Goal: Task Accomplishment & Management: Use online tool/utility

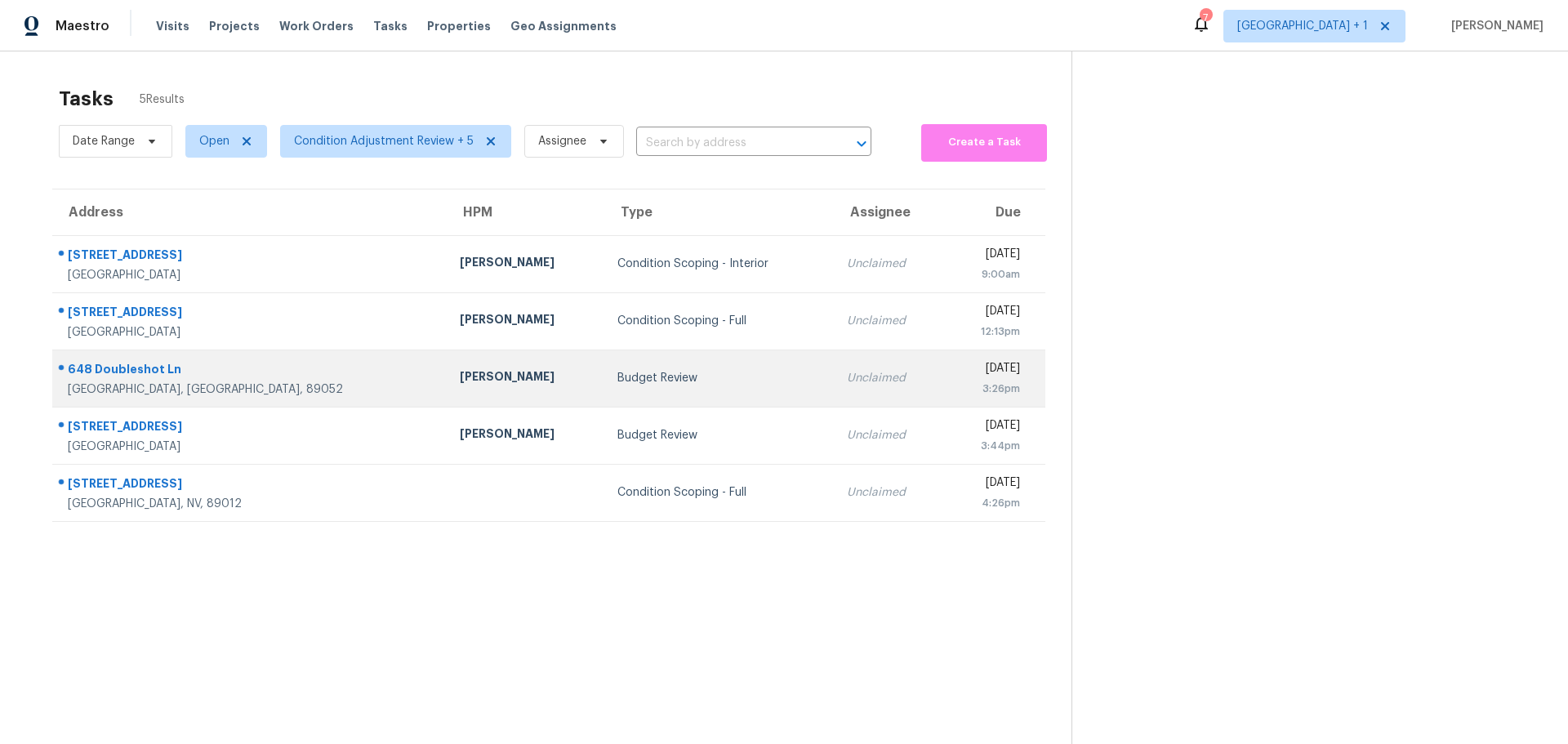
click at [617, 380] on div "Budget Review" at bounding box center [719, 377] width 204 height 16
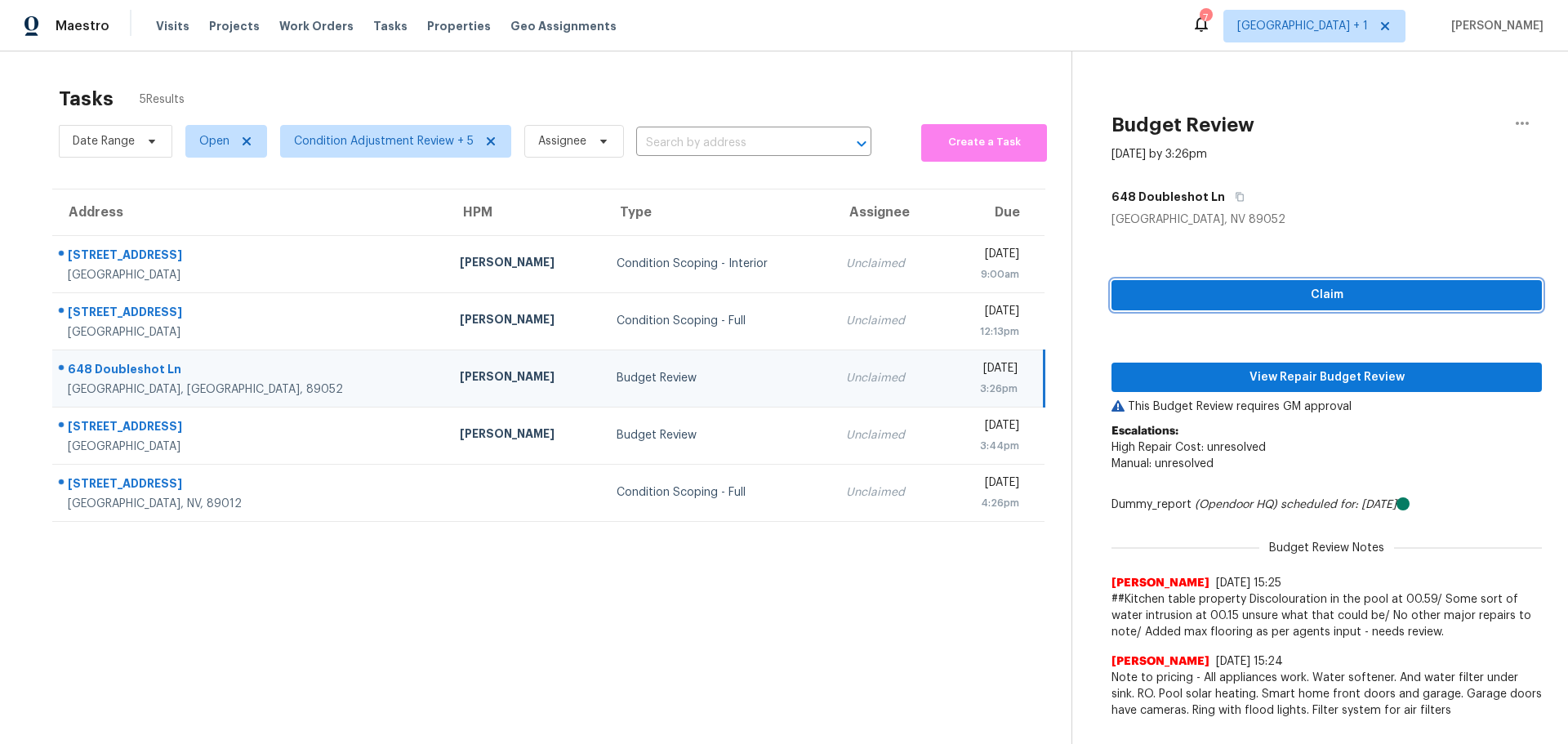
click at [1264, 293] on span "Claim" at bounding box center [1327, 295] width 404 height 20
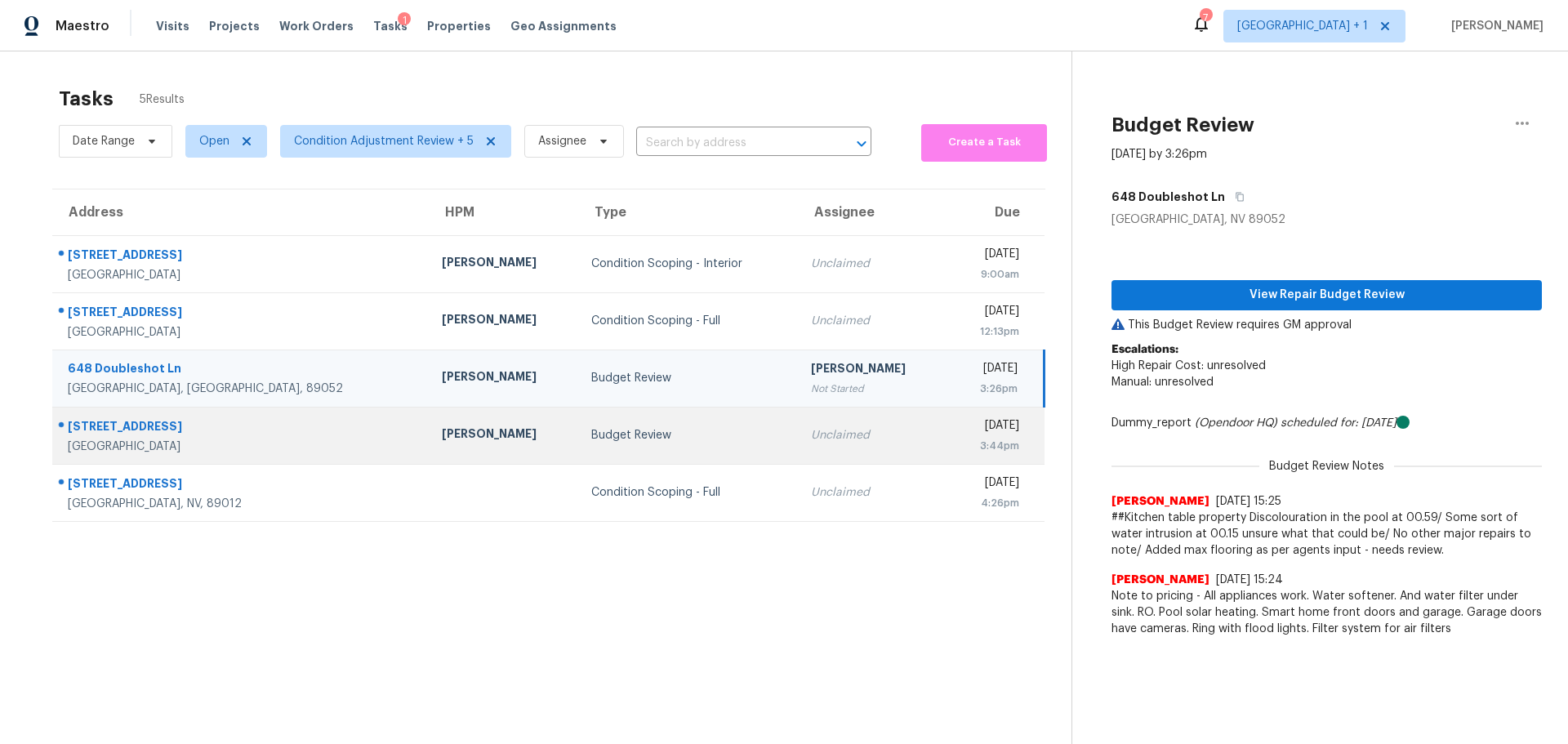
click at [624, 438] on div "Budget Review" at bounding box center [688, 435] width 193 height 16
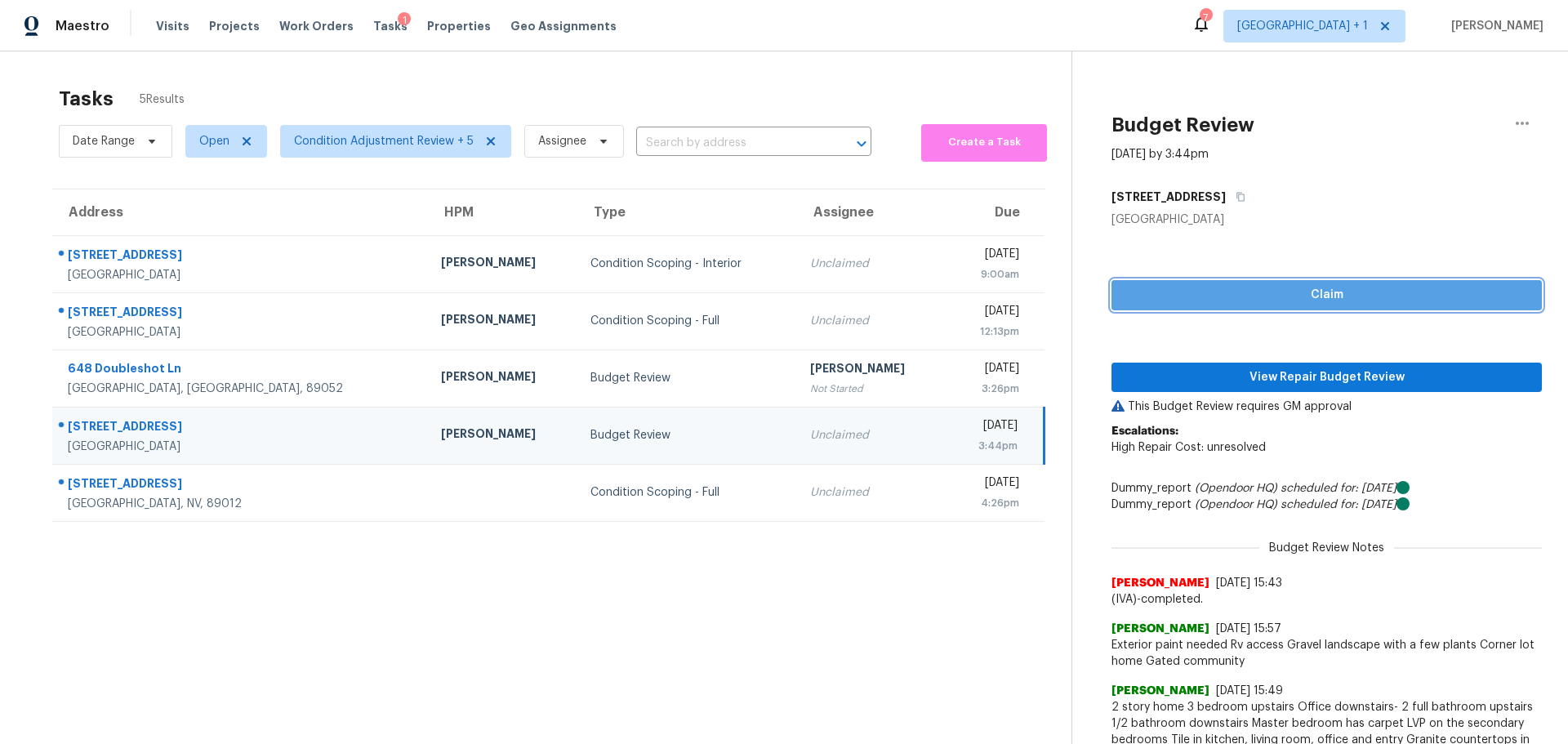
click at [1182, 286] on span "Claim" at bounding box center [1327, 295] width 404 height 20
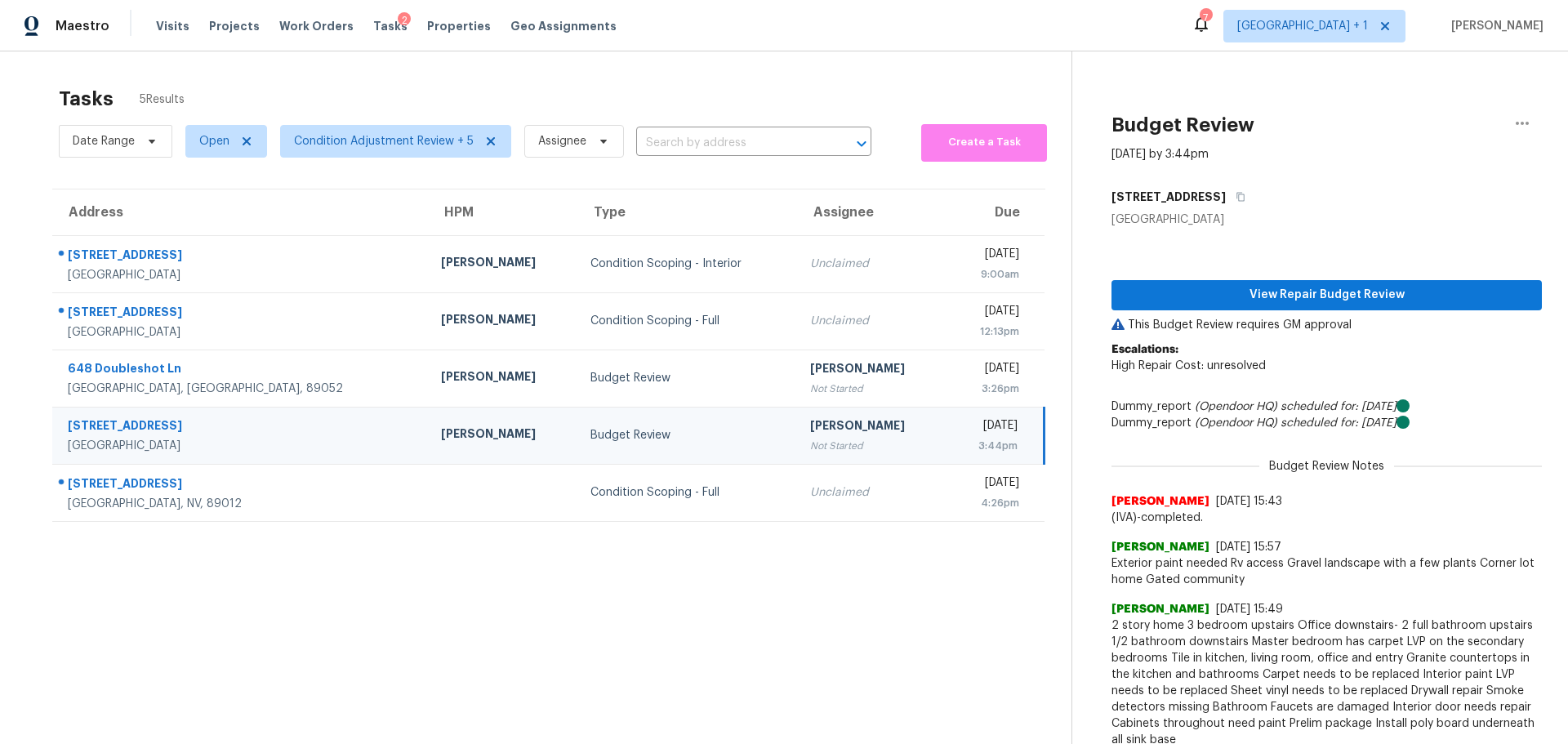
click at [256, 433] on div "[STREET_ADDRESS]" at bounding box center [241, 427] width 347 height 20
click at [1344, 293] on span "View Repair Budget Review" at bounding box center [1327, 295] width 404 height 20
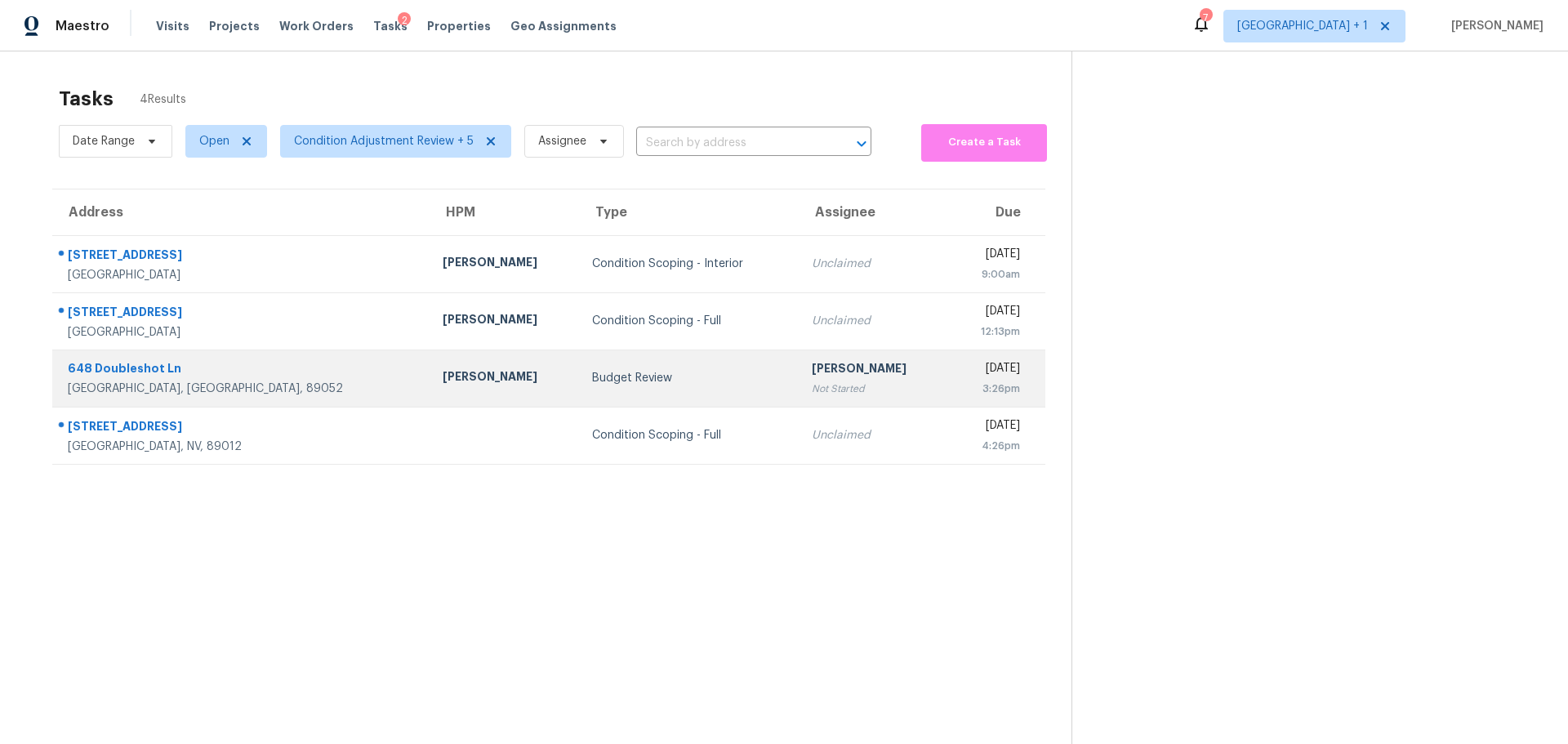
click at [252, 382] on div "[GEOGRAPHIC_DATA], [GEOGRAPHIC_DATA], 89052" at bounding box center [242, 388] width 349 height 16
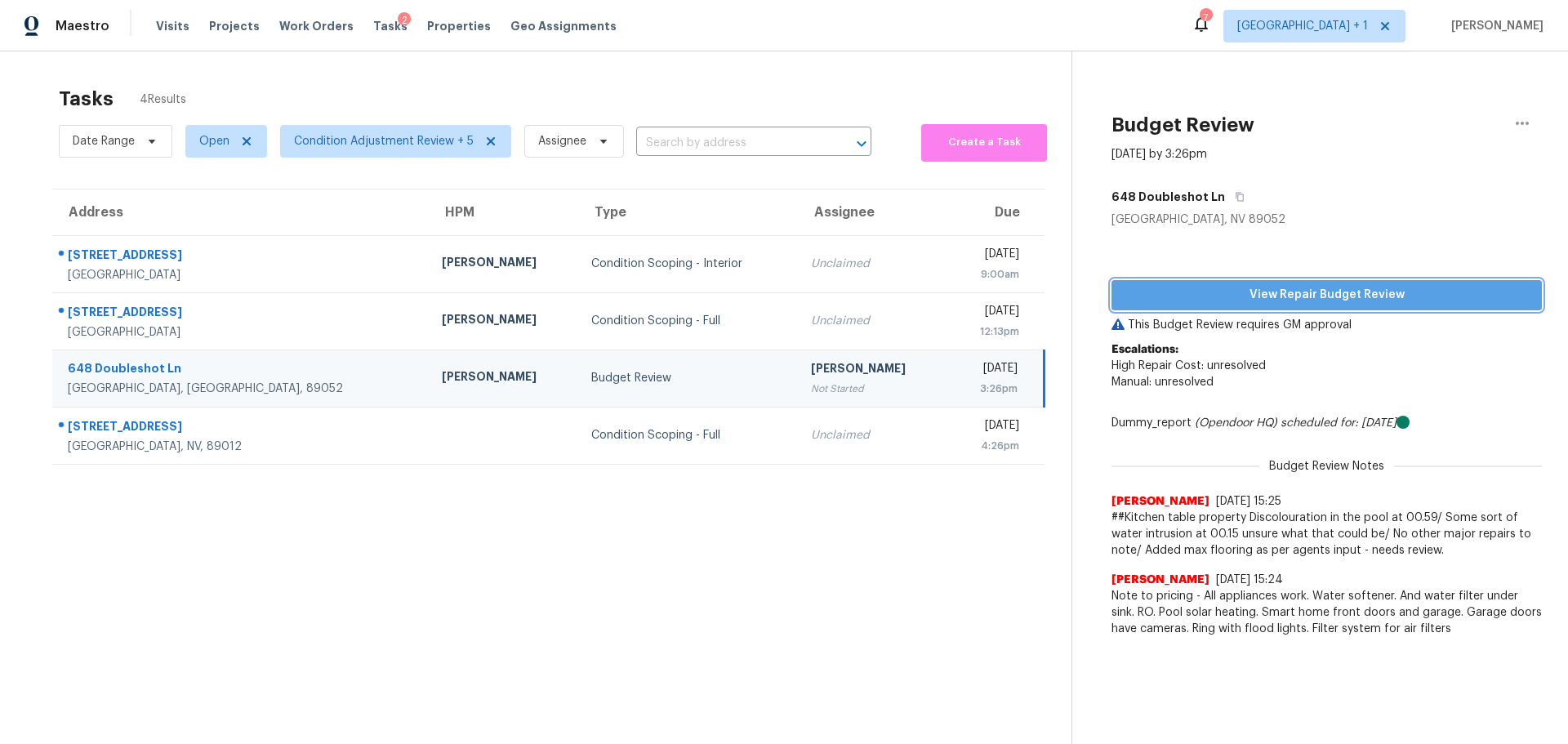
click at [1352, 282] on button "View Repair Budget Review" at bounding box center [1327, 295] width 430 height 30
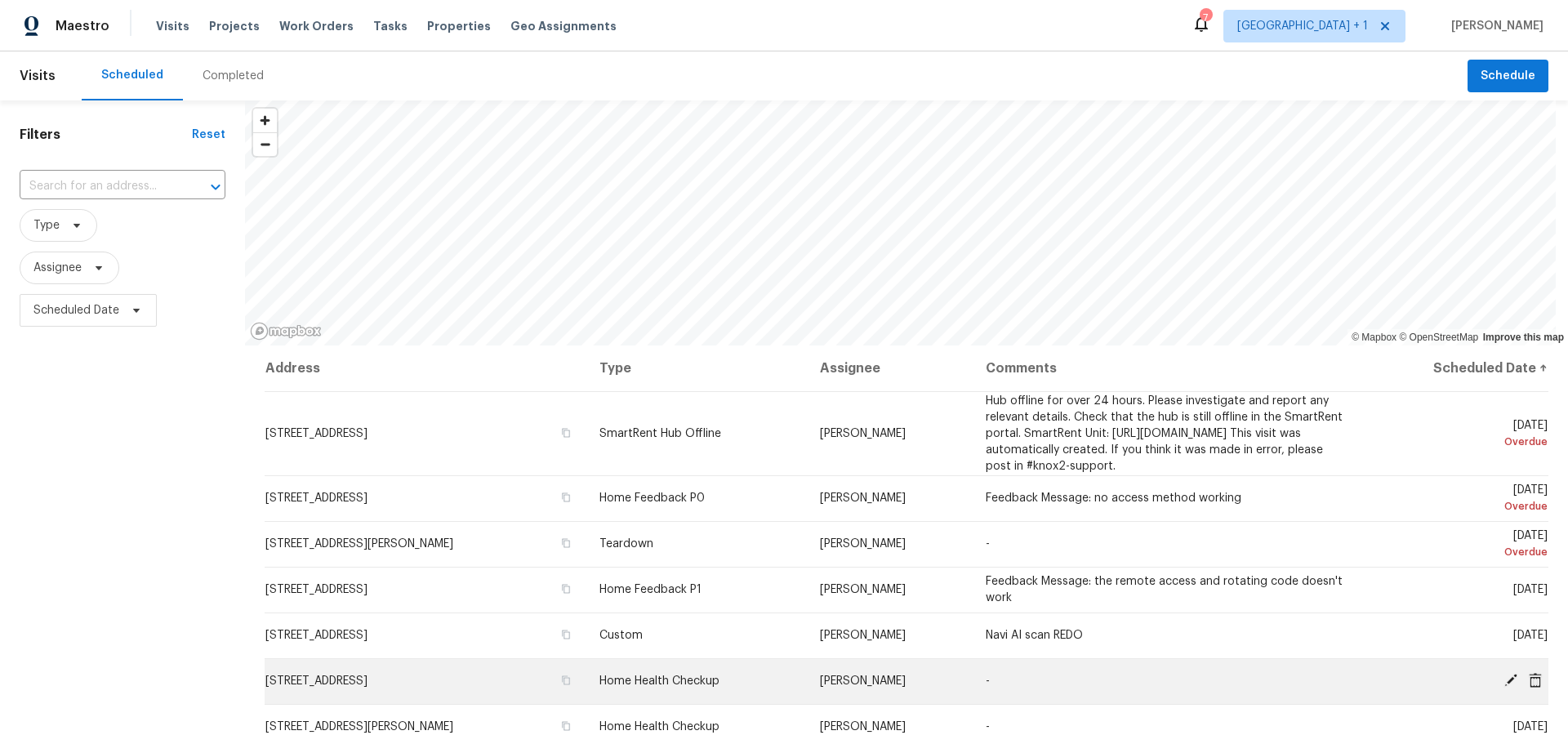
scroll to position [245, 0]
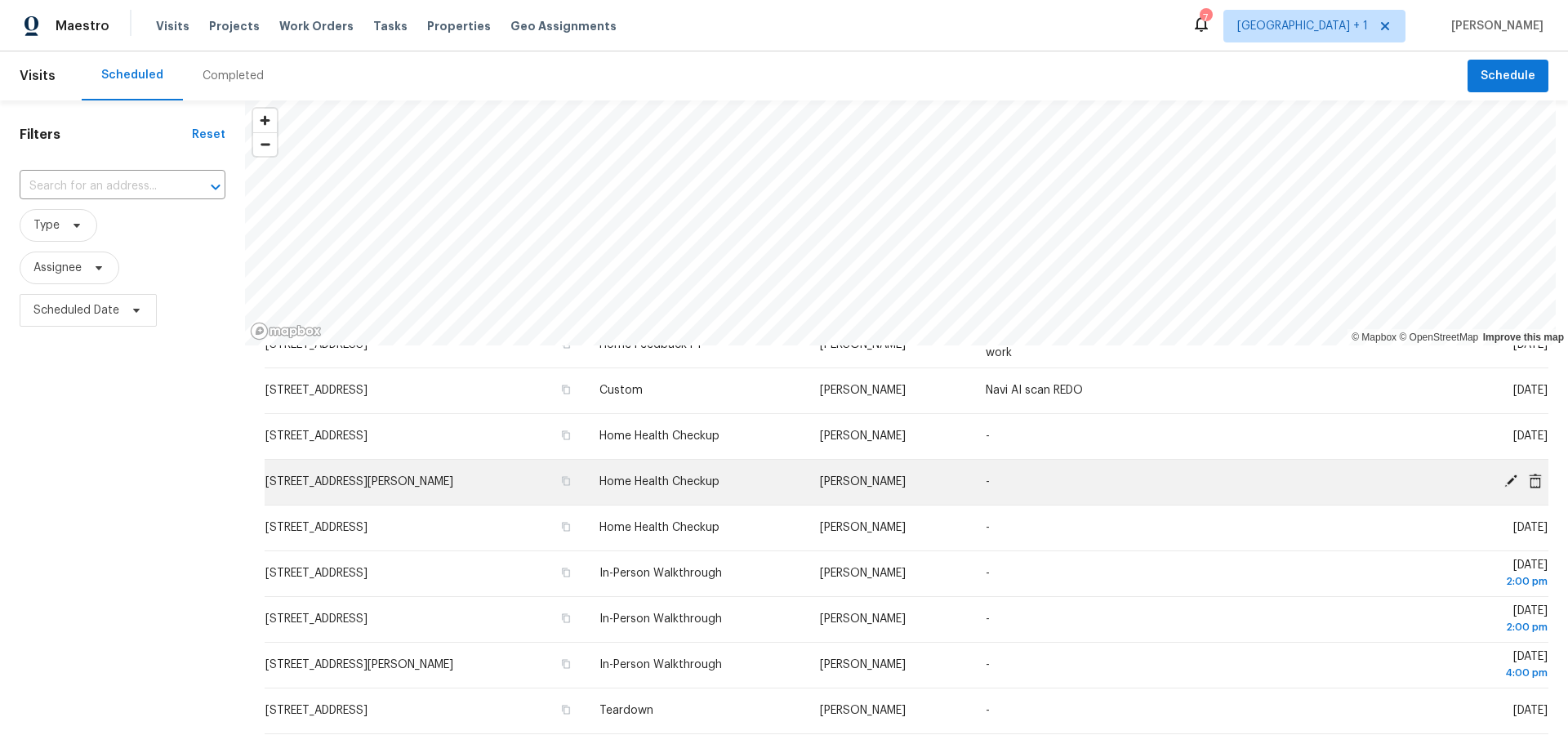
click at [1503, 488] on icon at bounding box center [1510, 480] width 14 height 14
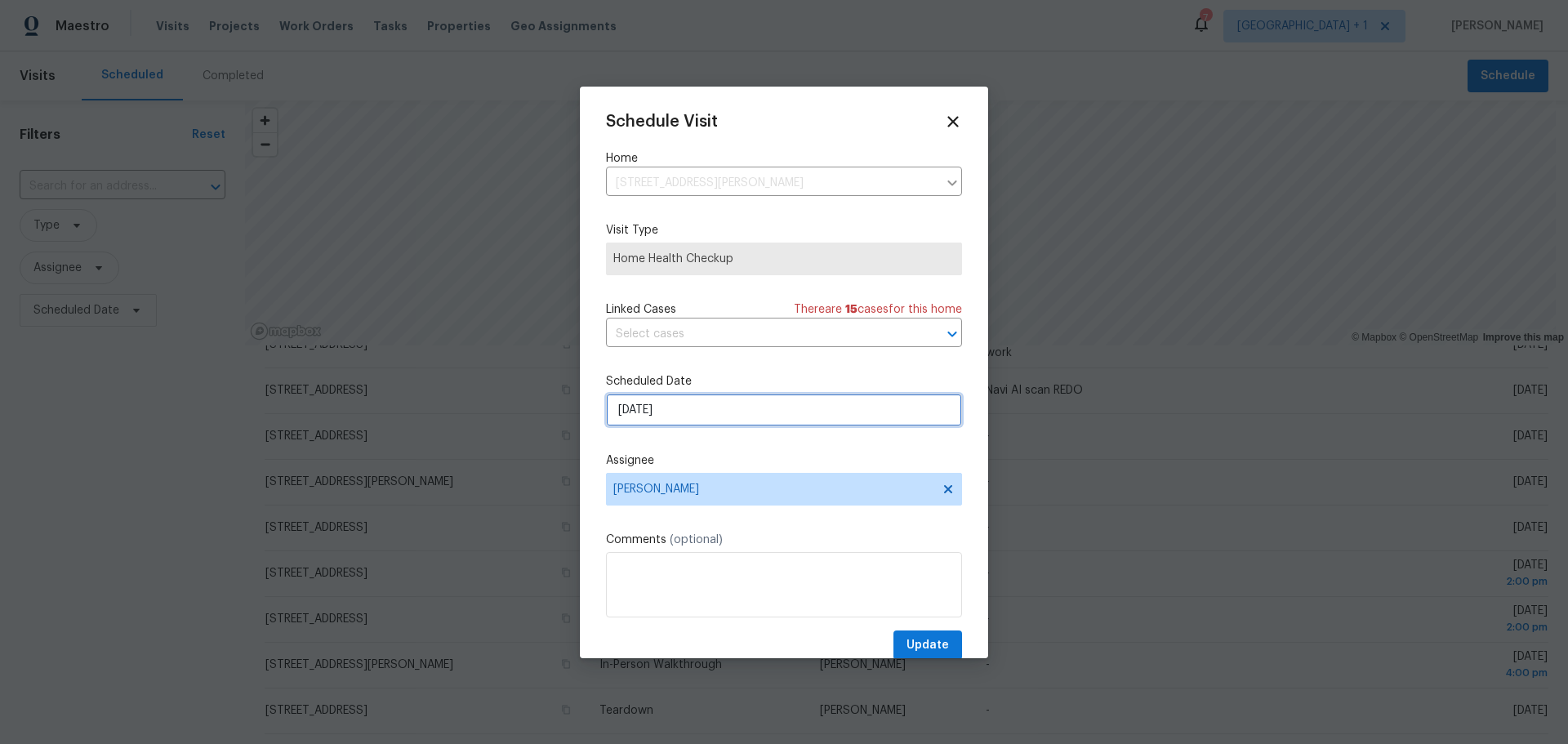
click at [783, 422] on input "8/18/2025" at bounding box center [784, 409] width 356 height 33
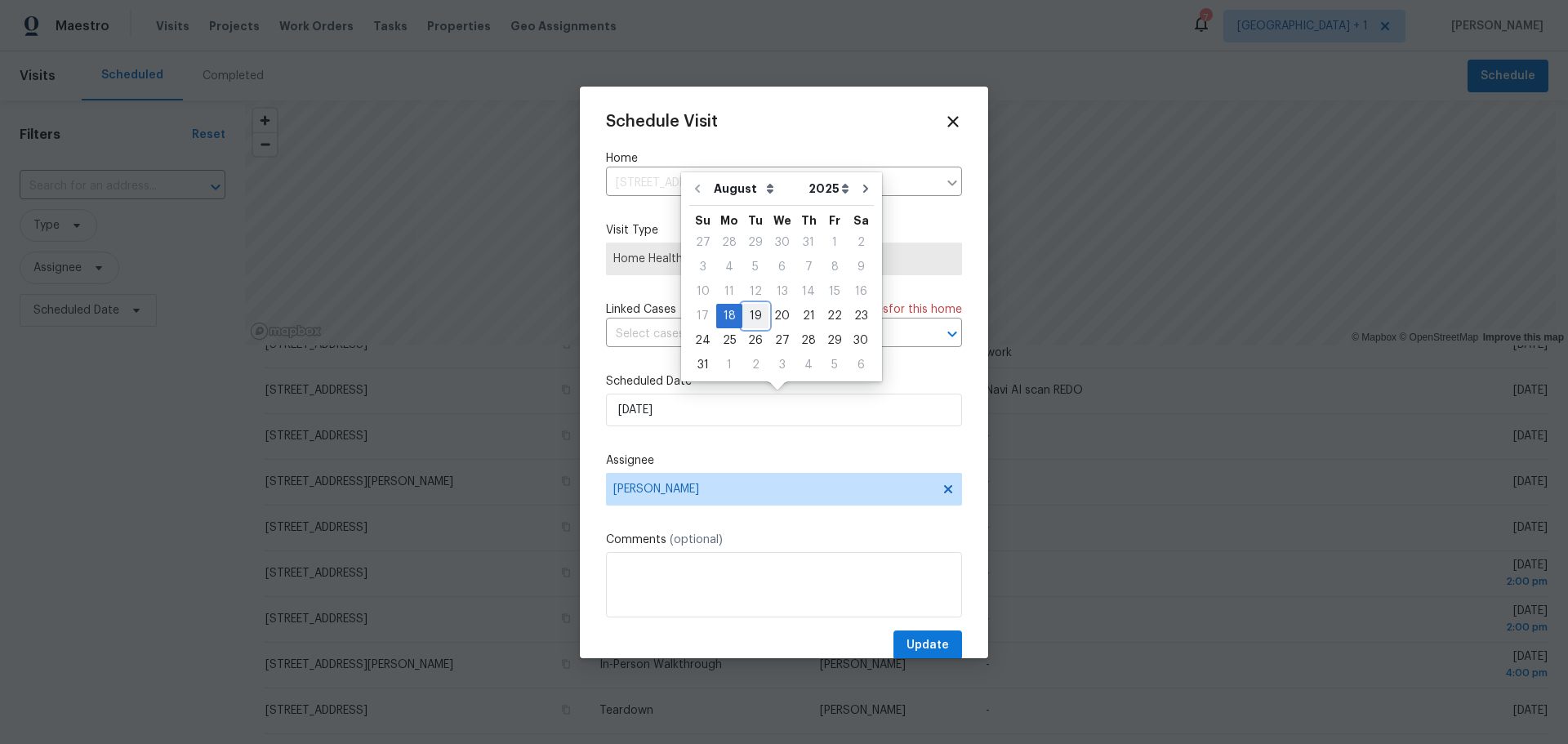
click at [750, 321] on div "19" at bounding box center [755, 315] width 26 height 23
type input "8/19/2025"
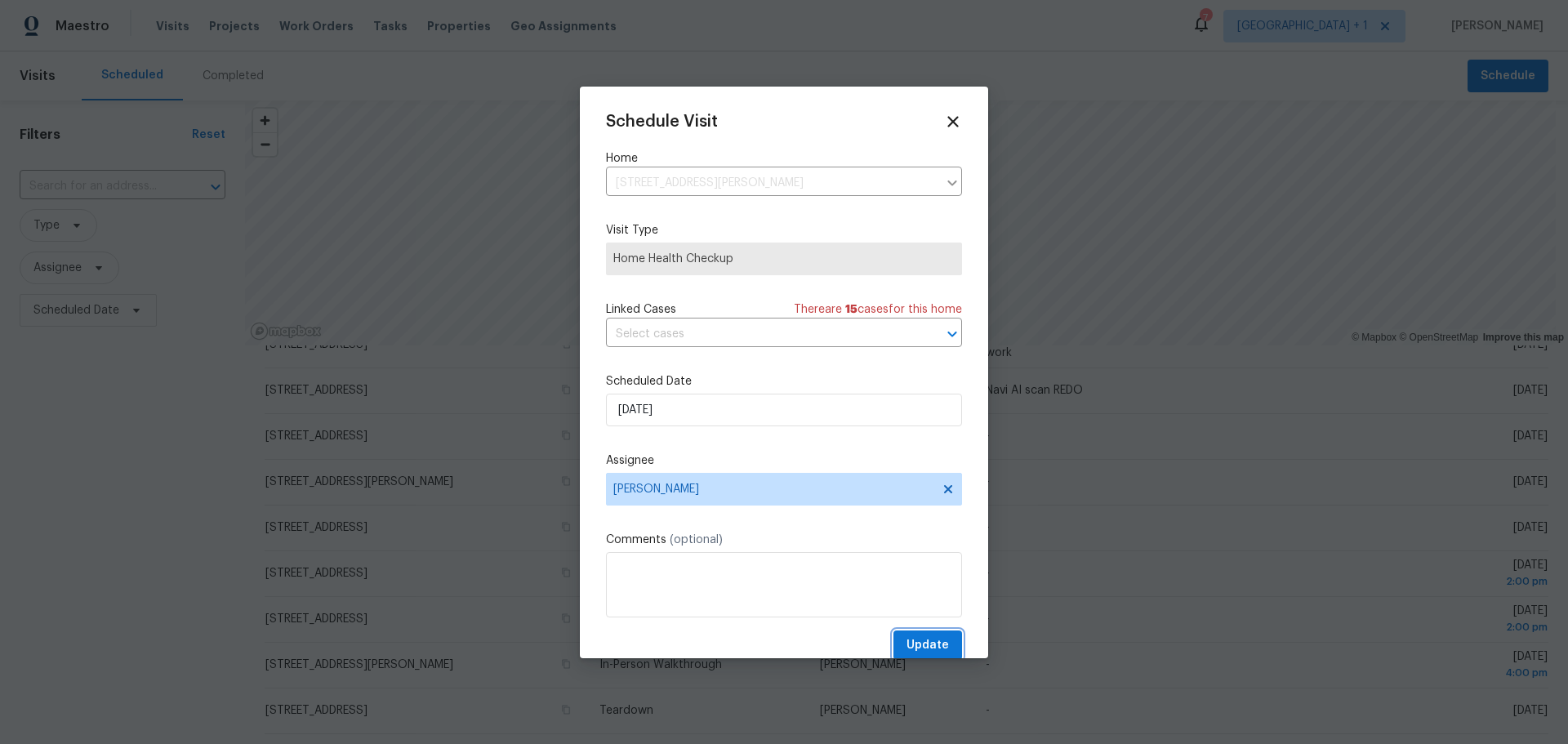
click at [927, 641] on span "Update" at bounding box center [927, 646] width 43 height 20
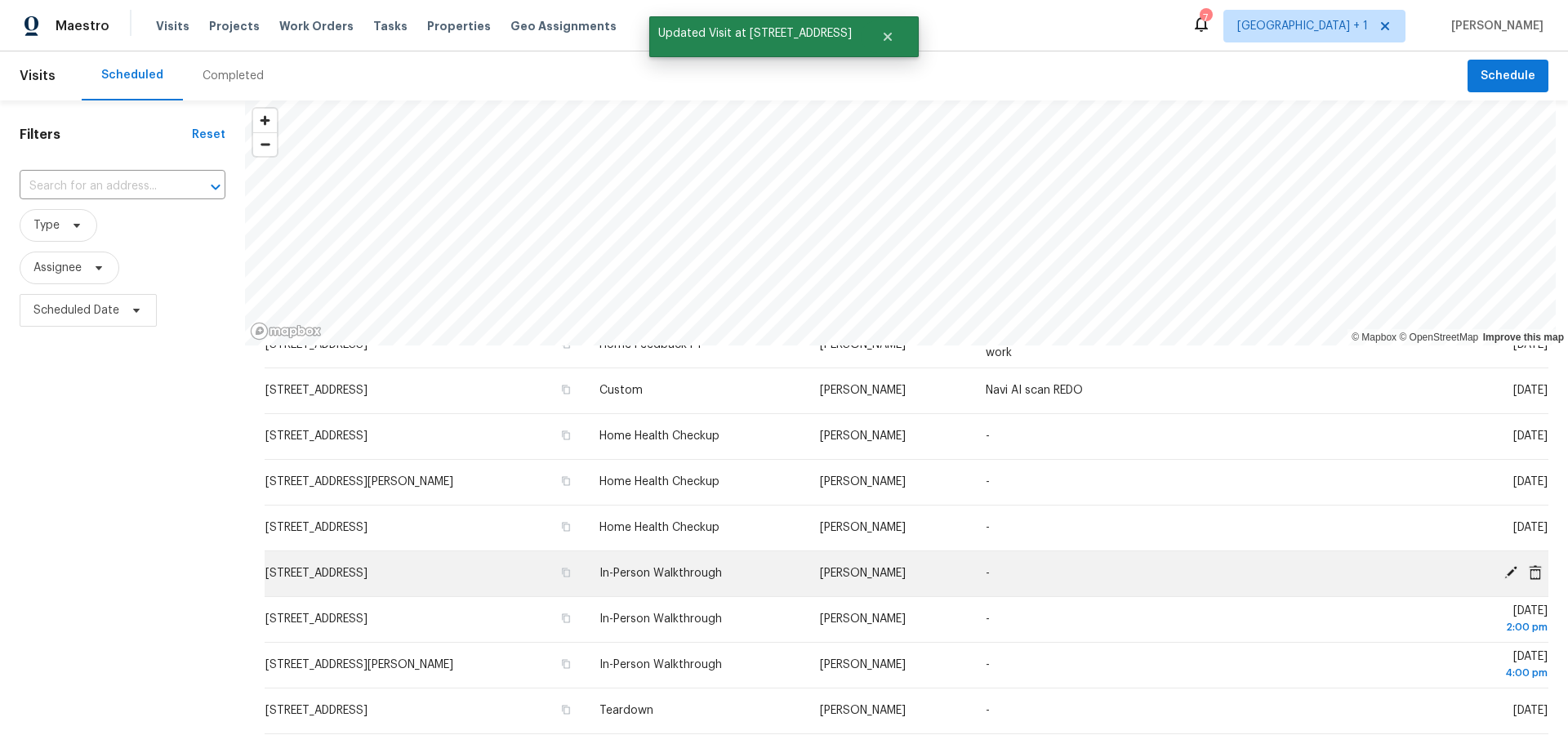
scroll to position [0, 0]
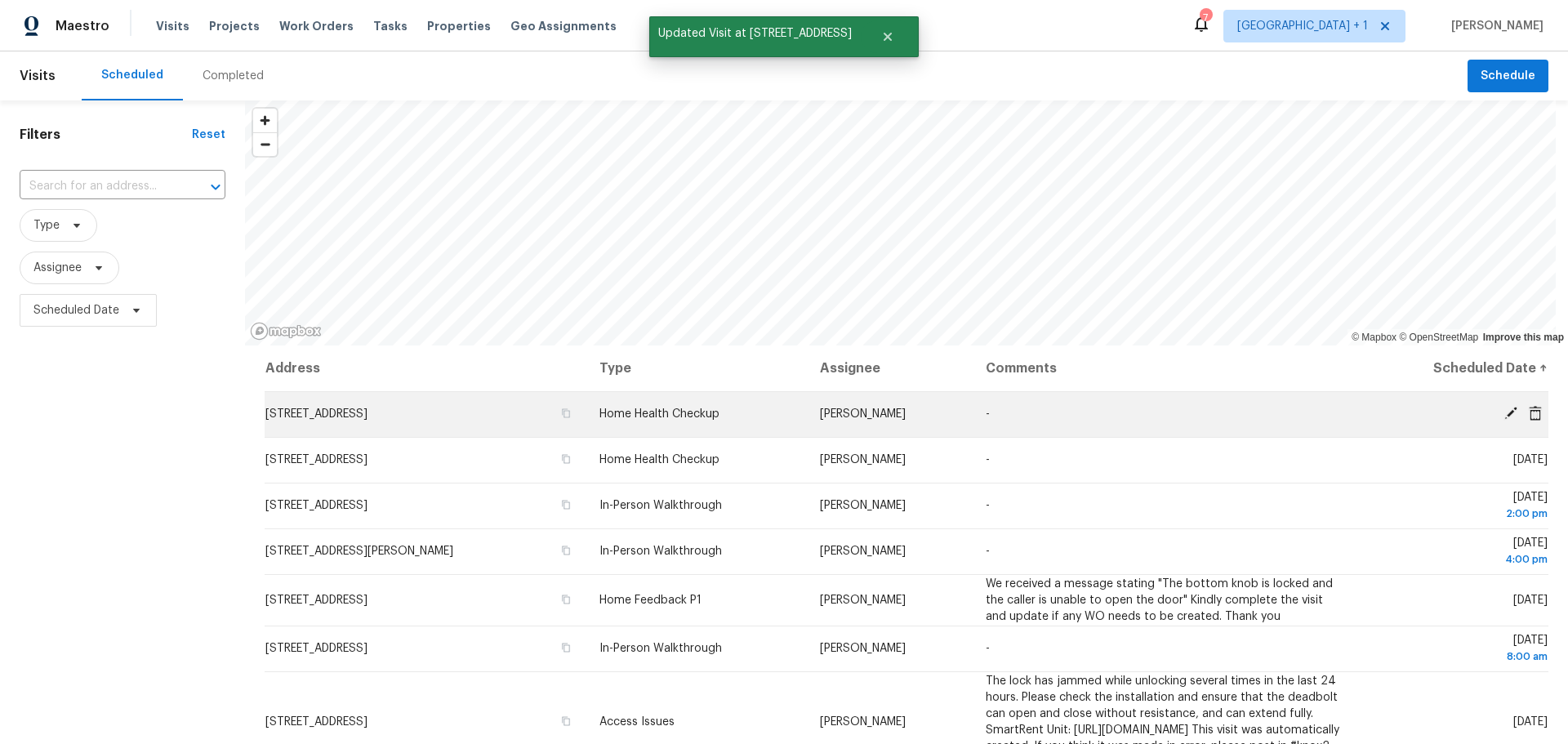
click at [1503, 411] on icon at bounding box center [1510, 413] width 14 height 14
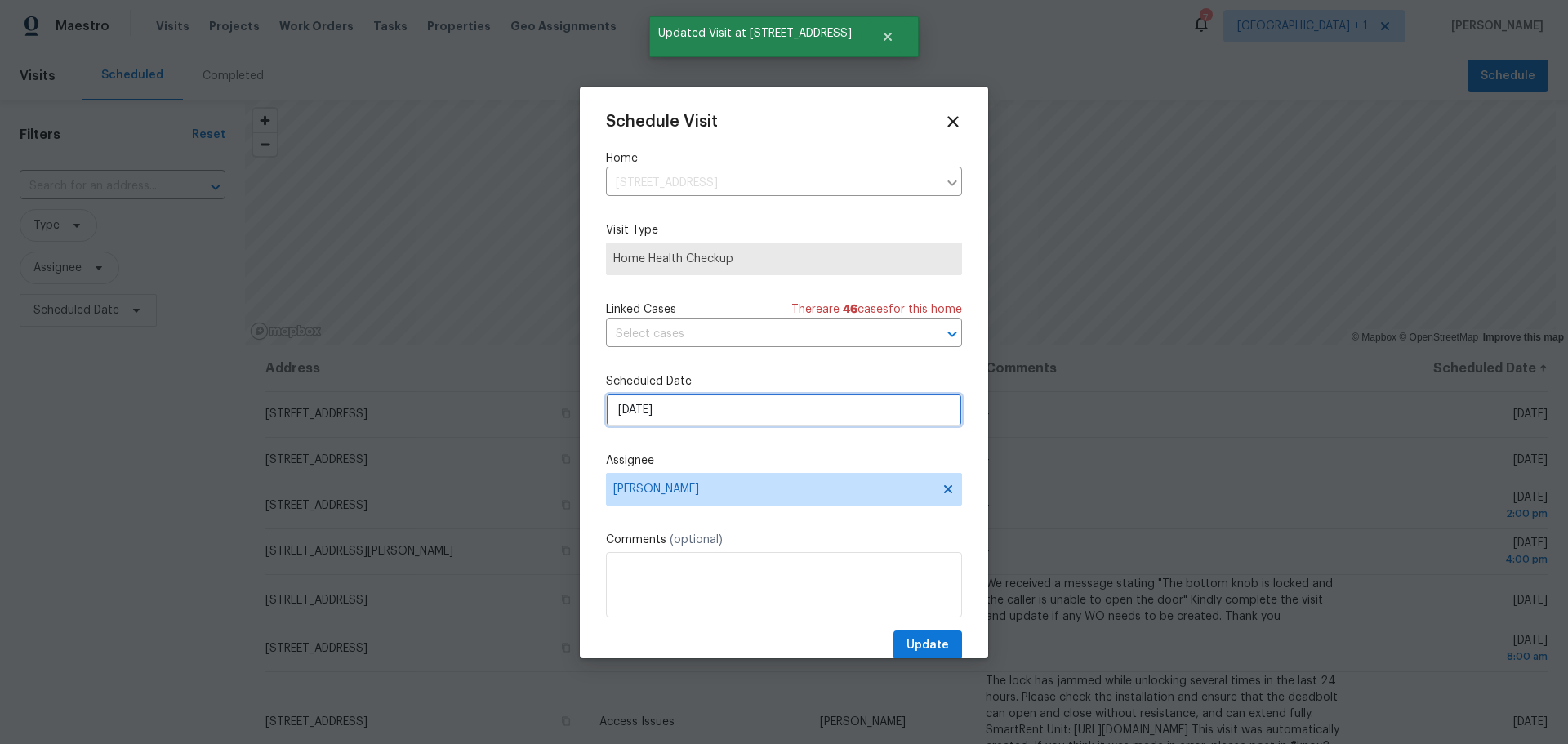
click at [655, 401] on input "8/18/2025" at bounding box center [784, 409] width 356 height 33
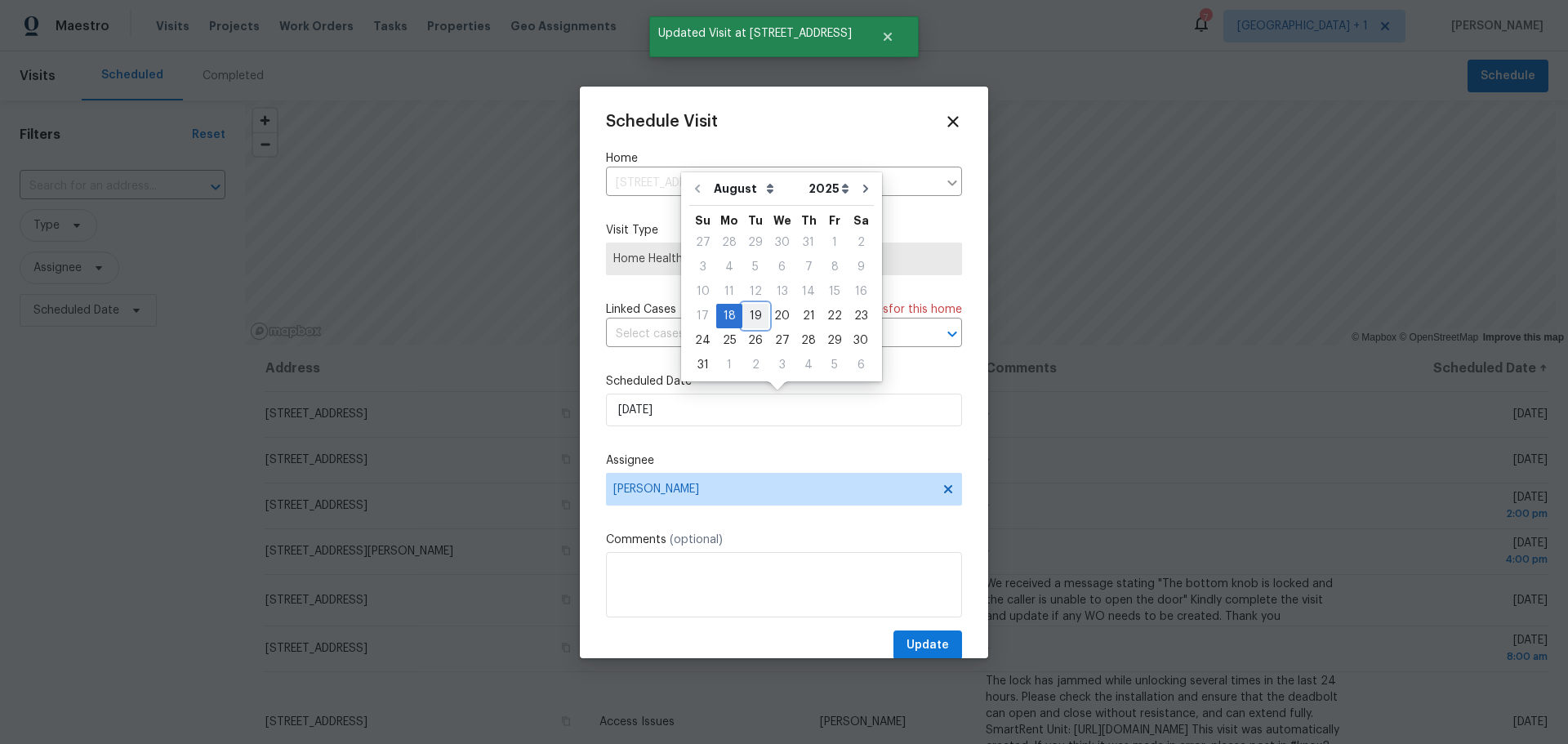
click at [742, 319] on div "19" at bounding box center [755, 315] width 26 height 23
type input "8/19/2025"
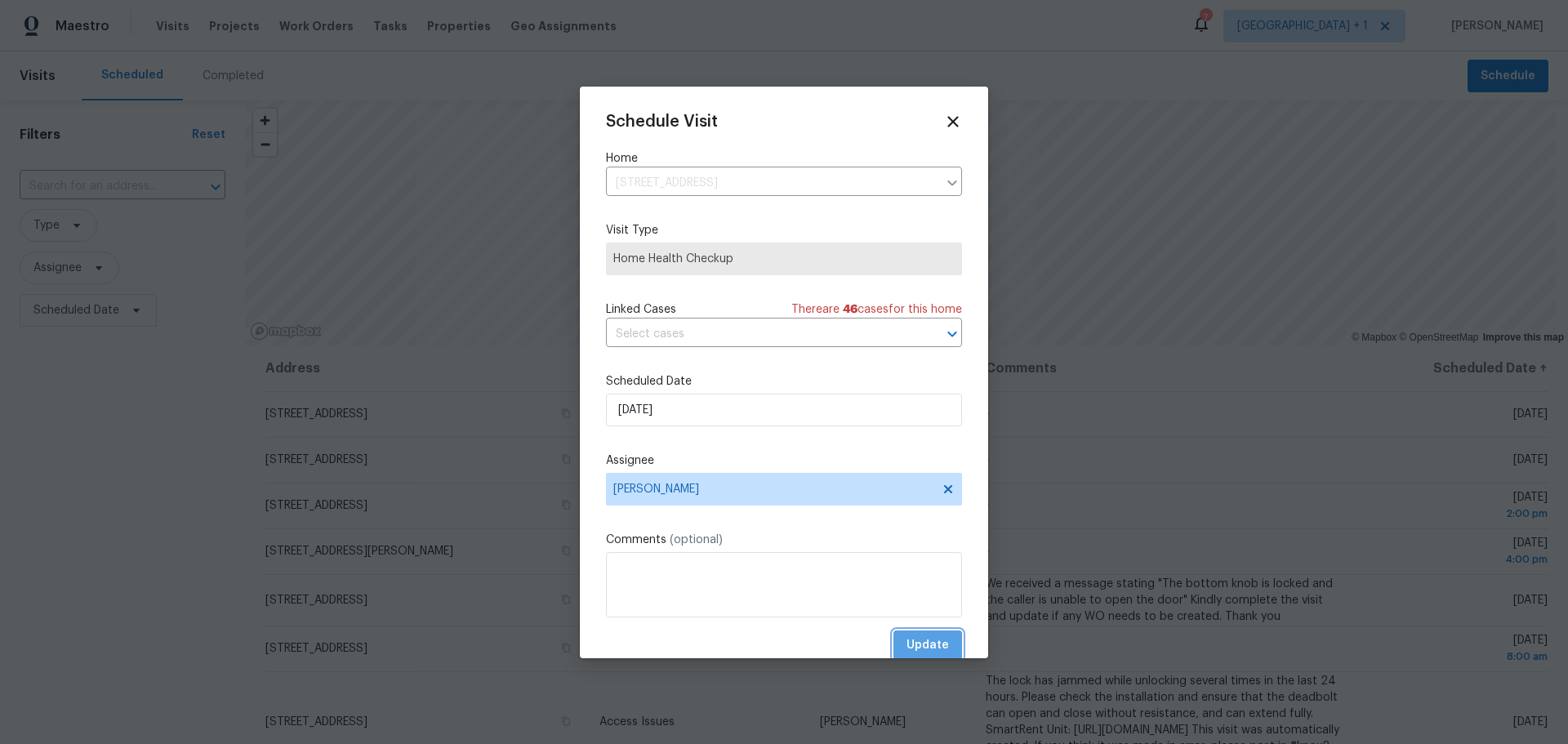
click at [895, 631] on button "Update" at bounding box center [928, 646] width 69 height 30
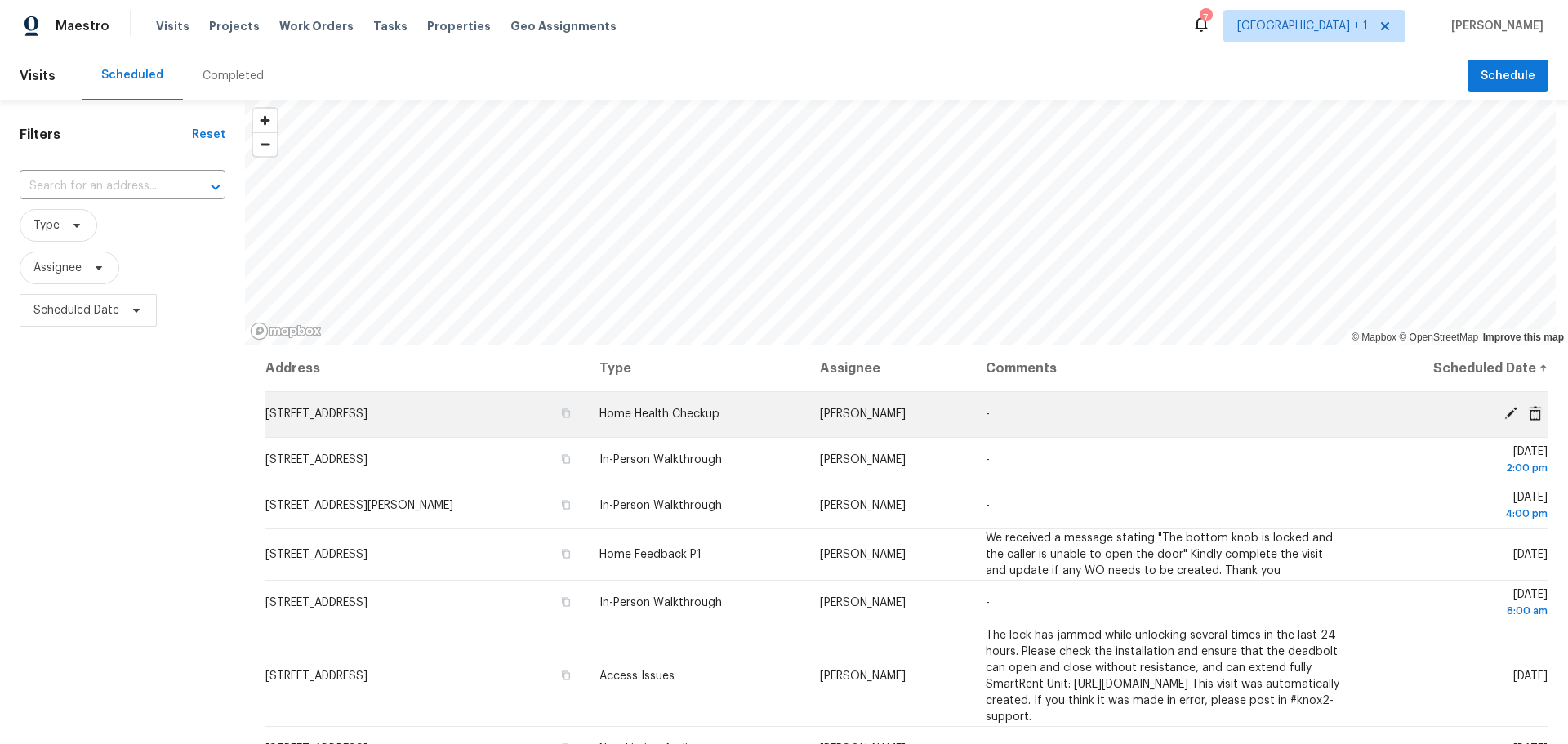
click at [1503, 411] on icon at bounding box center [1510, 413] width 14 height 14
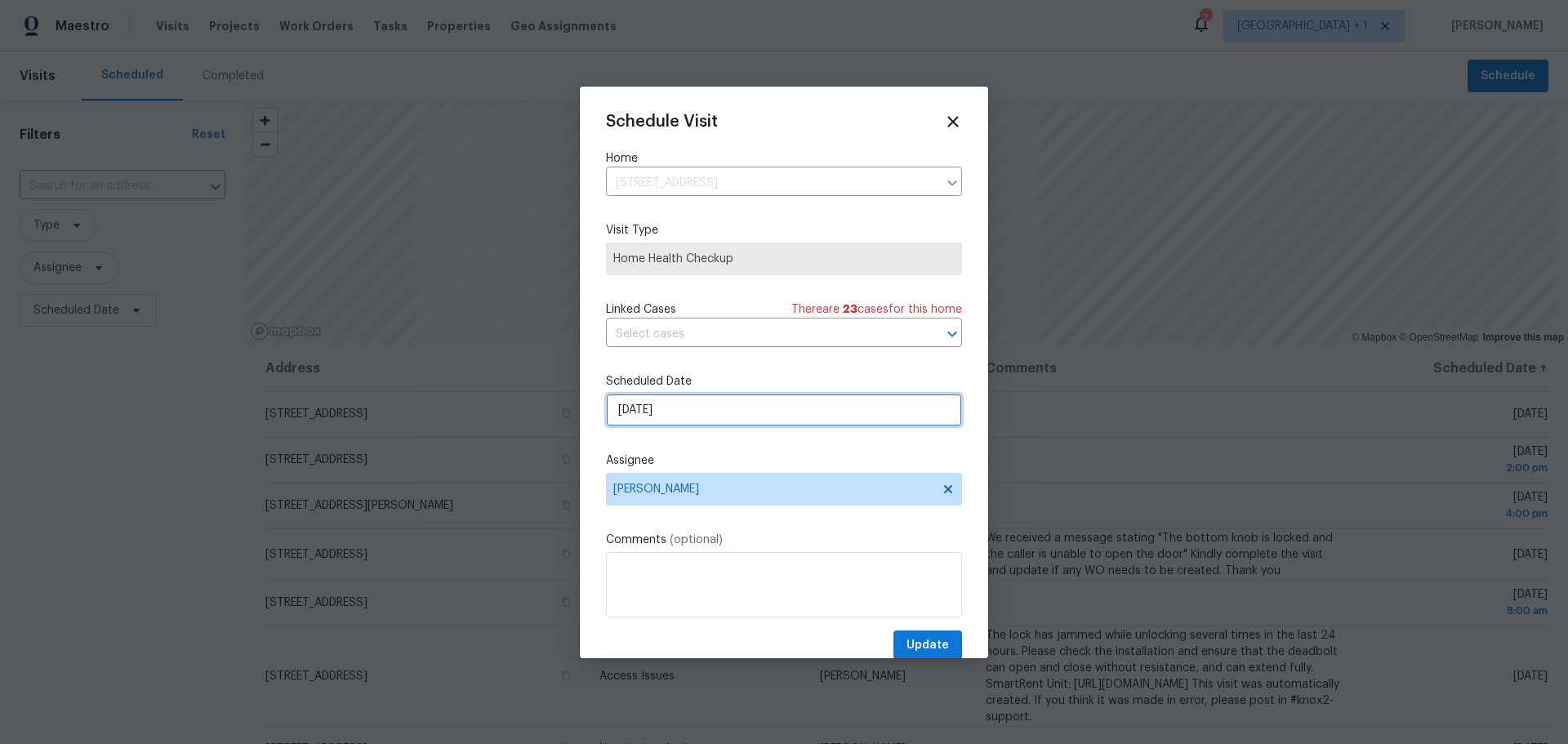
click at [645, 403] on input "8/18/2025" at bounding box center [784, 409] width 356 height 33
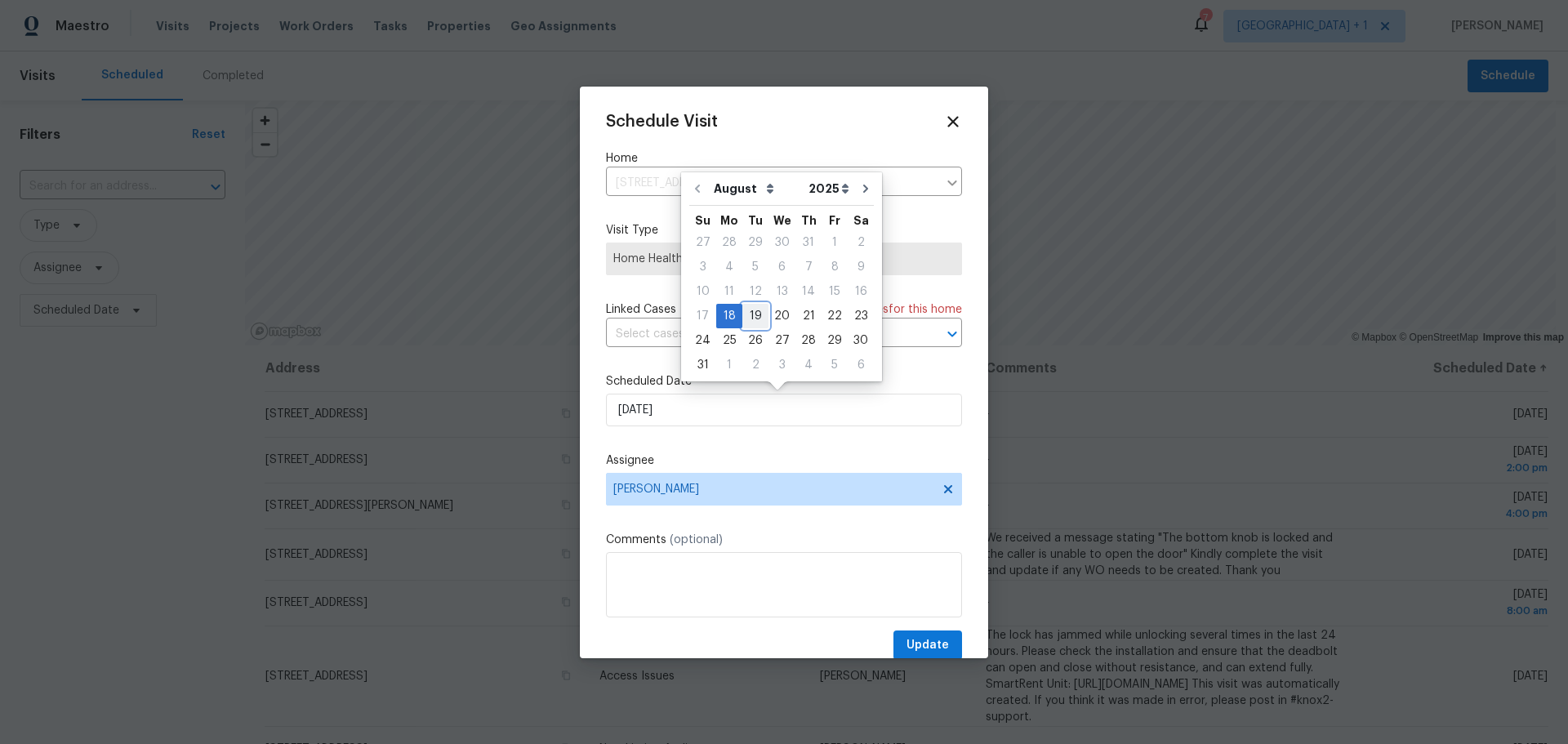
click at [757, 308] on div "19" at bounding box center [755, 315] width 26 height 23
type input "8/19/2025"
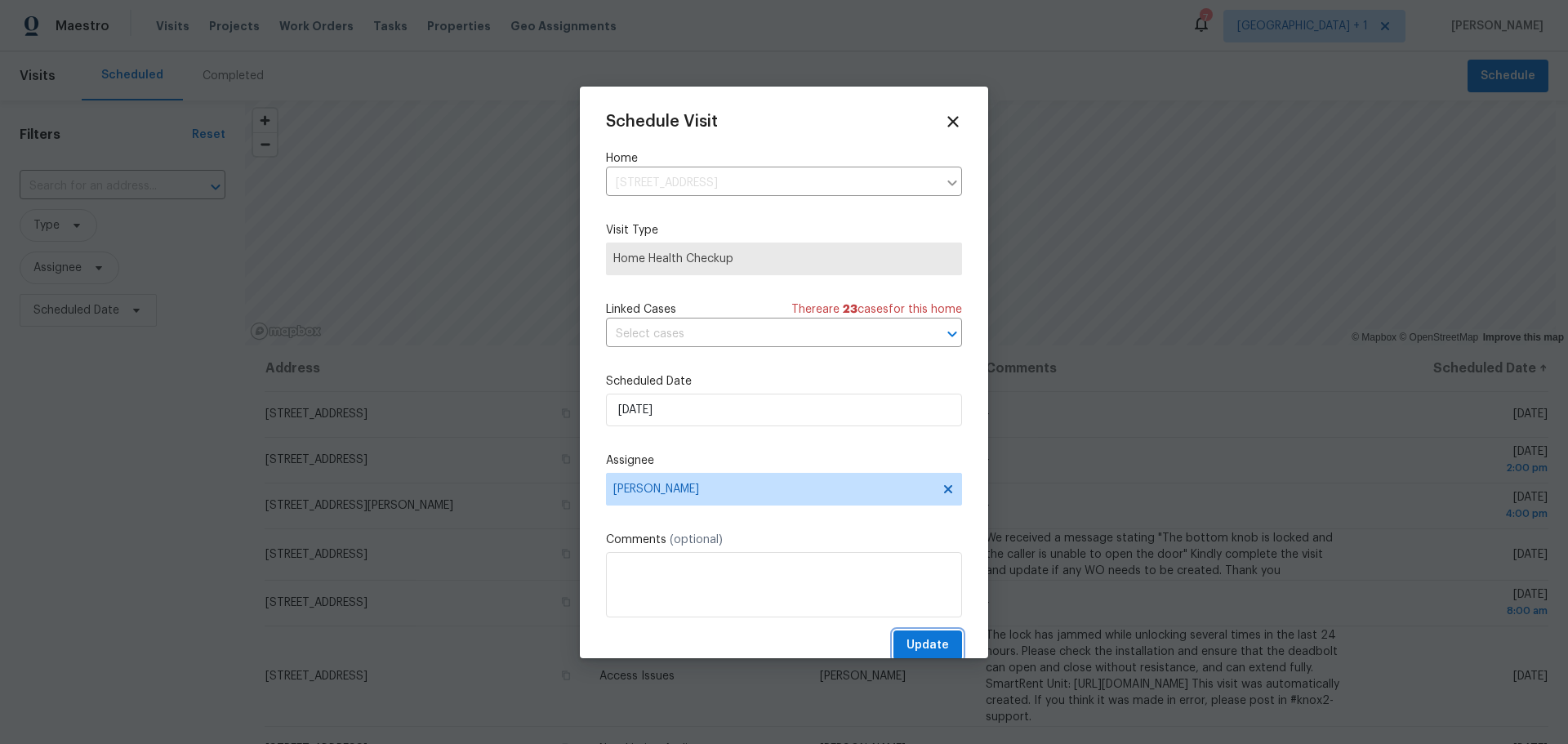
click at [911, 641] on span "Update" at bounding box center [927, 646] width 43 height 20
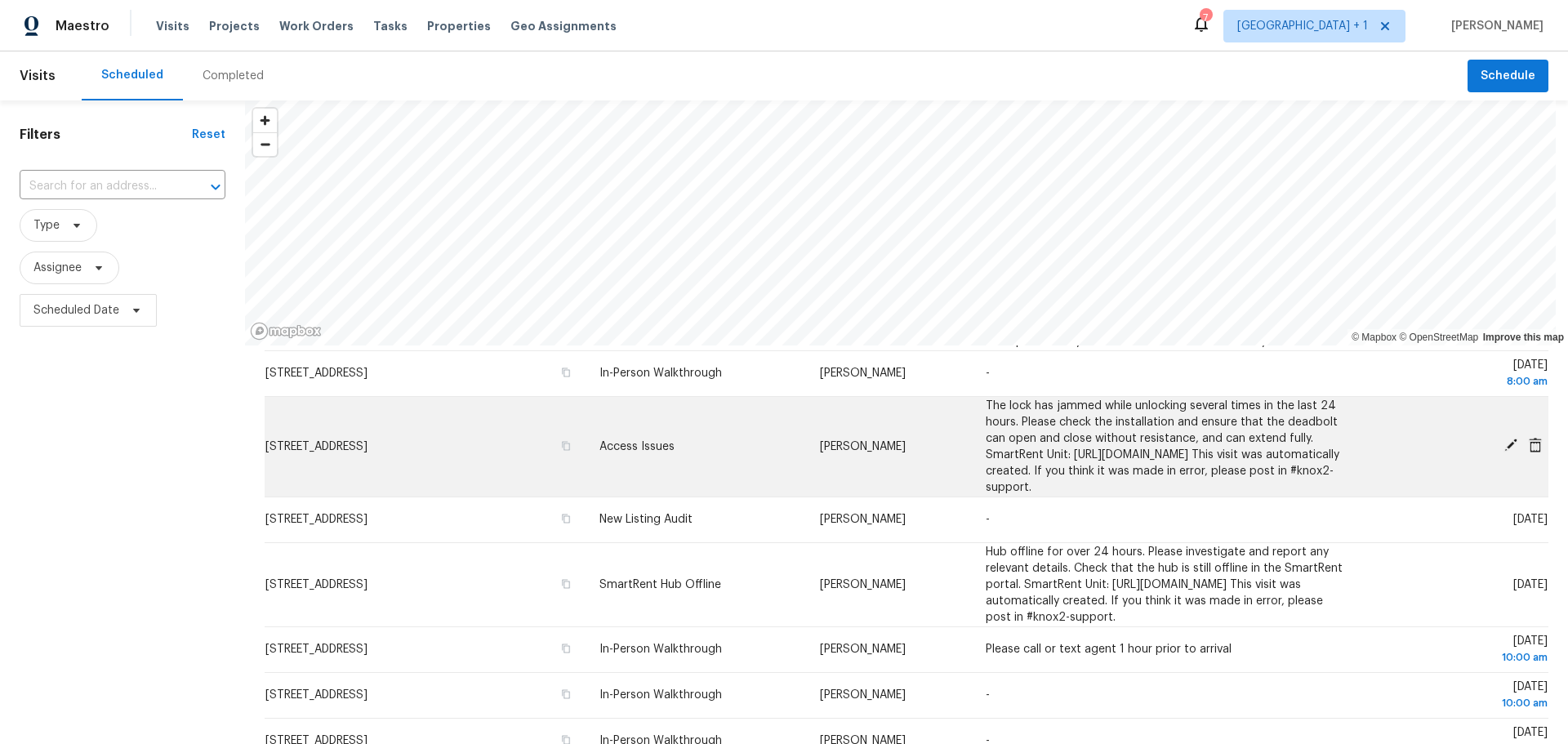
scroll to position [245, 0]
